Goal: Task Accomplishment & Management: Complete application form

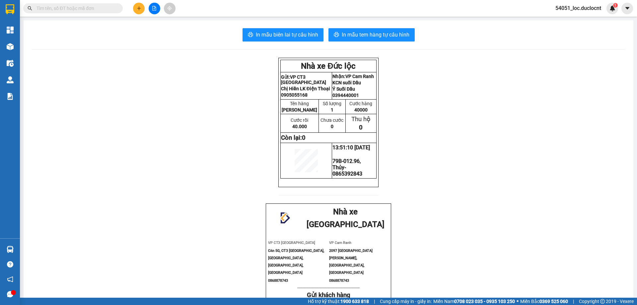
click at [136, 11] on button at bounding box center [139, 9] width 12 height 12
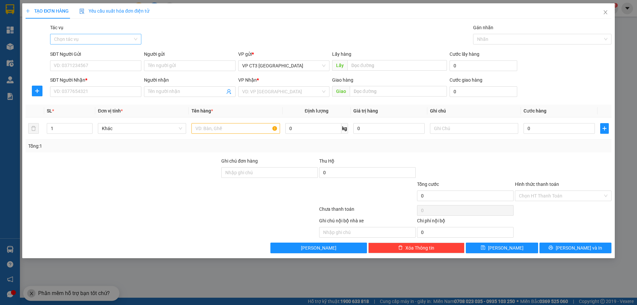
click at [101, 41] on input "Tác vụ" at bounding box center [93, 39] width 79 height 10
click at [100, 64] on div "Nhập hàng kho nhận" at bounding box center [95, 62] width 83 height 7
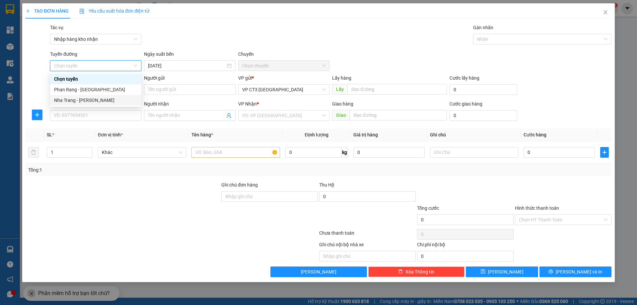
click at [107, 101] on div "Nha Trang - [PERSON_NAME]" at bounding box center [95, 100] width 83 height 7
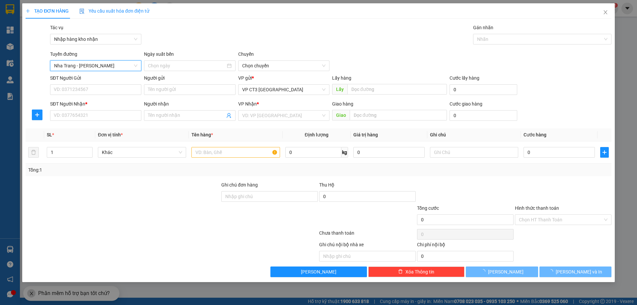
type input "[DATE]"
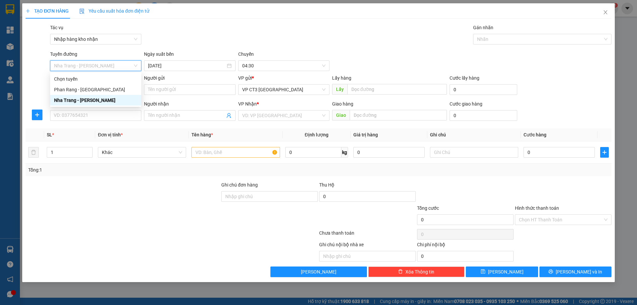
click at [90, 101] on div "Nha Trang - [PERSON_NAME]" at bounding box center [95, 100] width 83 height 7
click at [272, 62] on span "04:30" at bounding box center [283, 66] width 83 height 10
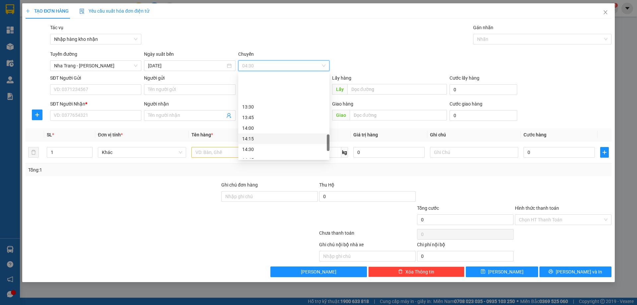
scroll to position [398, 0]
click at [260, 137] on div "15:00" at bounding box center [283, 137] width 83 height 7
click at [504, 35] on div "Nhãn" at bounding box center [542, 39] width 138 height 11
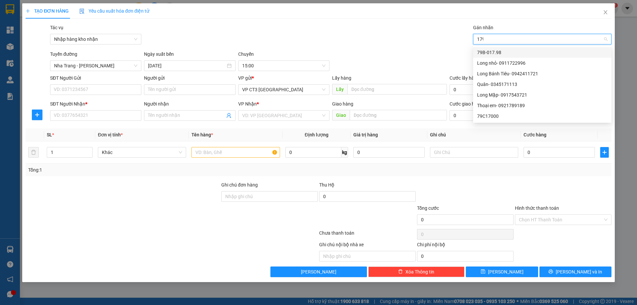
type input "1798"
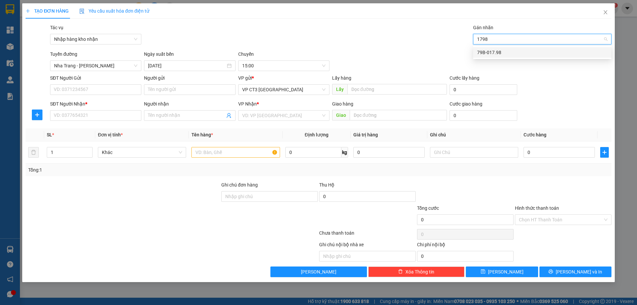
click at [495, 52] on div "79B-017.98" at bounding box center [542, 52] width 130 height 7
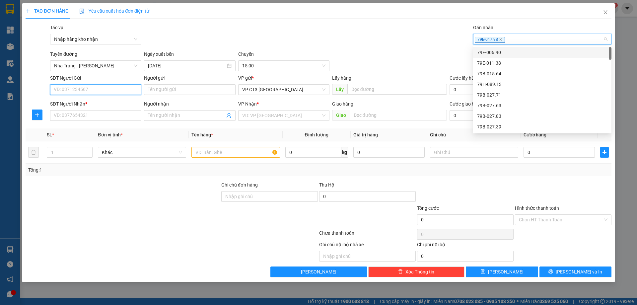
click at [129, 90] on input "SĐT Người Gửi" at bounding box center [95, 89] width 91 height 11
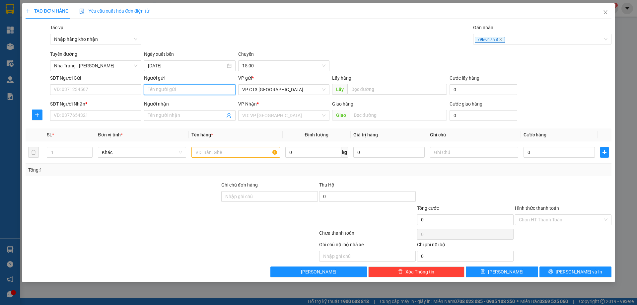
click at [163, 90] on input "Người gửi" at bounding box center [189, 89] width 91 height 11
drag, startPoint x: 160, startPoint y: 89, endPoint x: 123, endPoint y: 92, distance: 36.9
click at [123, 92] on div "SĐT Người Gửi VD: 0371234567 Người gửi Hình VP gửi * VP CT3 [GEOGRAPHIC_DATA] L…" at bounding box center [331, 85] width 564 height 23
type input "d"
type input "đẹp"
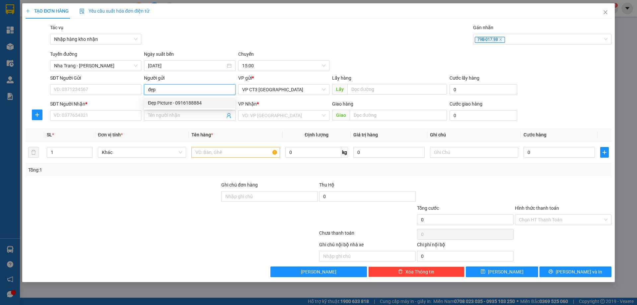
click at [165, 104] on div "Đẹp Picture - 0916188884" at bounding box center [189, 102] width 83 height 7
type input "0916188884"
type input "Đẹp Picture"
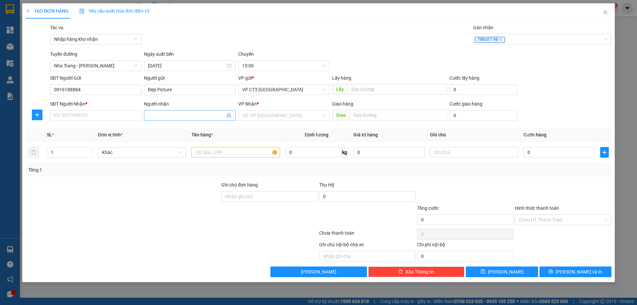
click at [155, 116] on input "Người nhận" at bounding box center [186, 115] width 77 height 7
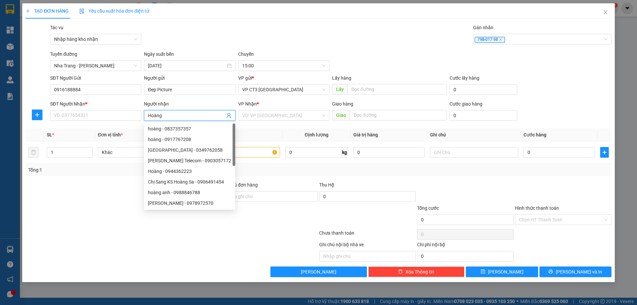
type input "Hoàng"
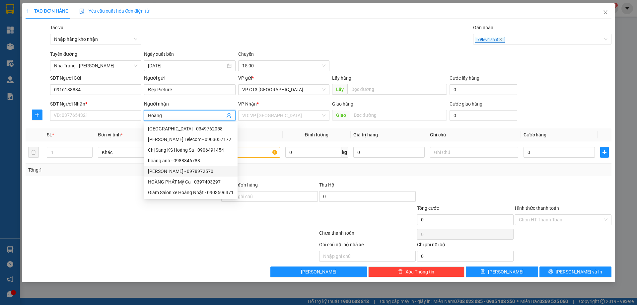
click at [207, 172] on div "[PERSON_NAME] - 0978972570" at bounding box center [191, 171] width 86 height 7
type input "0978972570"
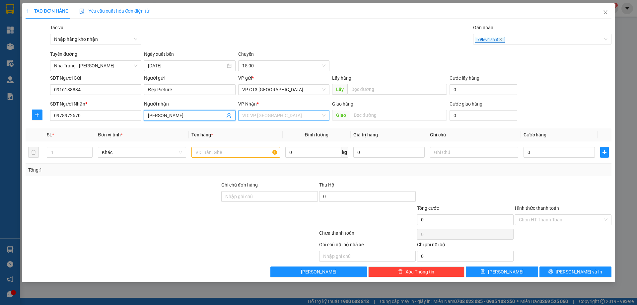
type input "[PERSON_NAME]"
click at [291, 113] on input "search" at bounding box center [281, 116] width 79 height 10
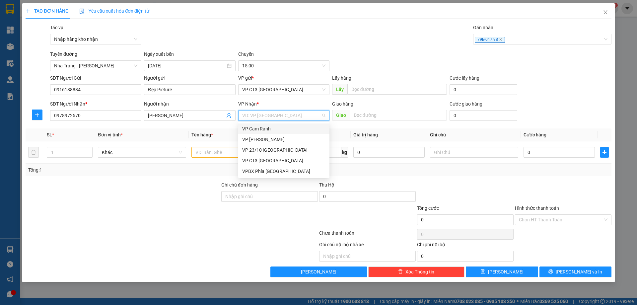
drag, startPoint x: 273, startPoint y: 131, endPoint x: 279, endPoint y: 130, distance: 6.8
click at [273, 131] on div "VP Cam Ranh" at bounding box center [283, 128] width 83 height 7
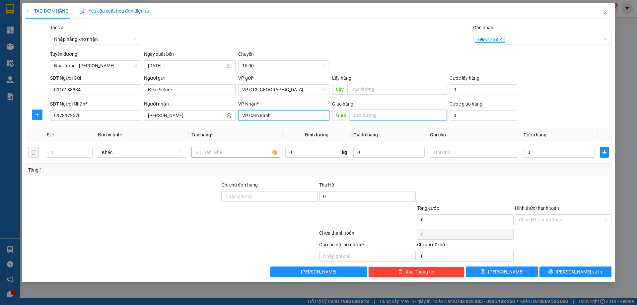
click at [369, 116] on input "text" at bounding box center [398, 115] width 97 height 11
type input "Cây xăng [GEOGRAPHIC_DATA]"
click at [257, 150] on input "text" at bounding box center [236, 152] width 88 height 11
click at [256, 152] on input "text" at bounding box center [236, 152] width 88 height 11
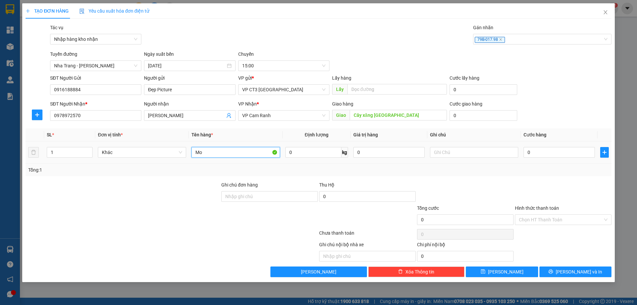
type input "M"
type input "Kiện"
click at [532, 153] on input "0" at bounding box center [559, 152] width 71 height 11
type input "5"
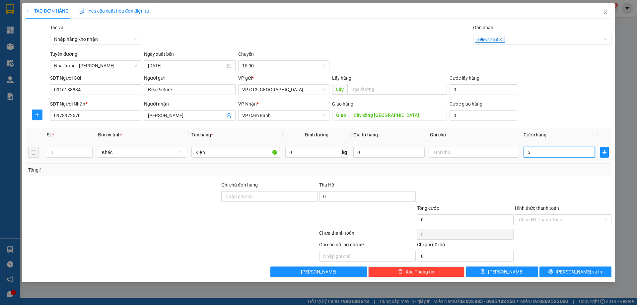
type input "5"
type input "50"
type input "500"
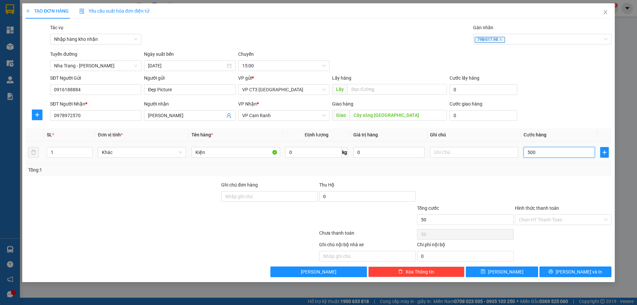
type input "500"
type input "5.000"
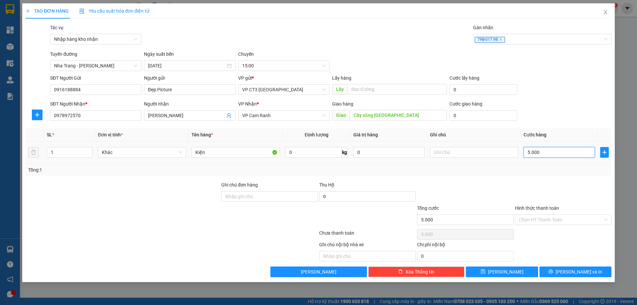
type input "50.000"
click at [569, 219] on input "Hình thức thanh toán" at bounding box center [561, 220] width 84 height 10
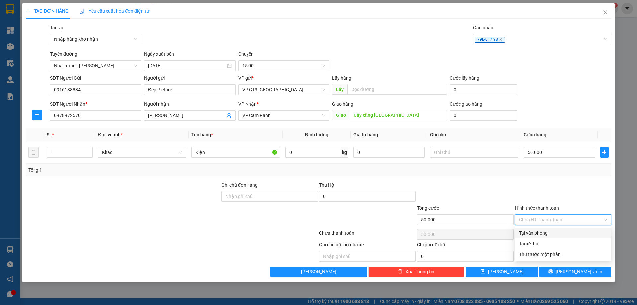
click at [555, 231] on div "Tại văn phòng" at bounding box center [563, 232] width 89 height 7
type input "0"
click at [568, 271] on button "[PERSON_NAME] và In" at bounding box center [576, 272] width 72 height 11
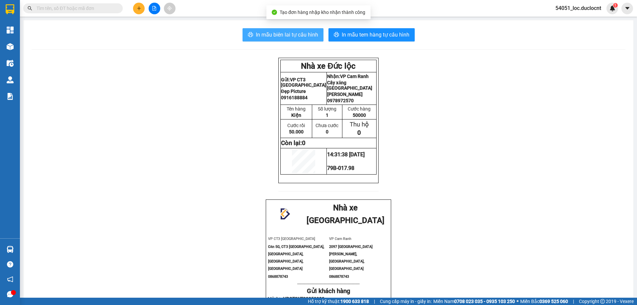
click at [291, 37] on span "In mẫu biên lai tự cấu hình" at bounding box center [287, 35] width 62 height 8
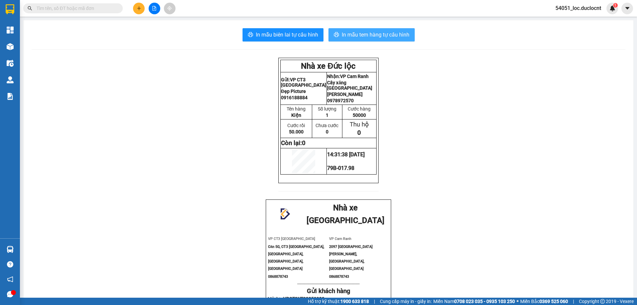
click at [410, 33] on button "In mẫu tem hàng tự cấu hình" at bounding box center [372, 34] width 86 height 13
